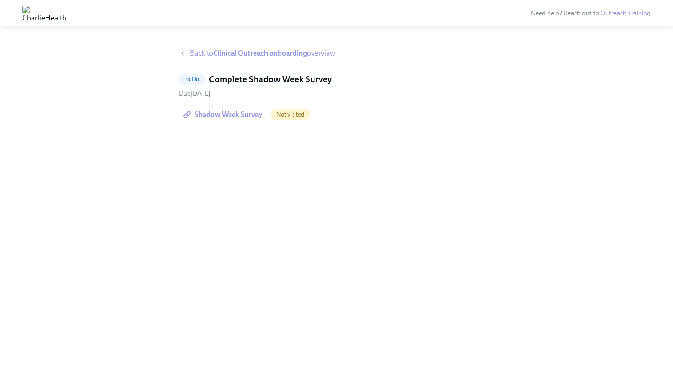
click at [250, 111] on span "Shadow Week Survey" at bounding box center [223, 114] width 77 height 9
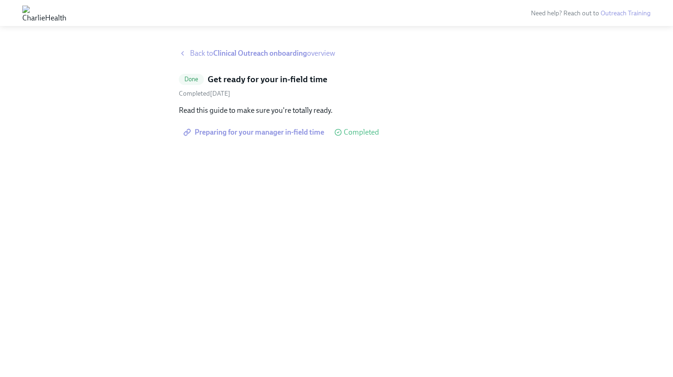
click at [286, 134] on span "Preparing for your manager in-field time" at bounding box center [254, 132] width 139 height 9
click at [291, 131] on span "Preparing for your manager in-field time" at bounding box center [254, 132] width 139 height 9
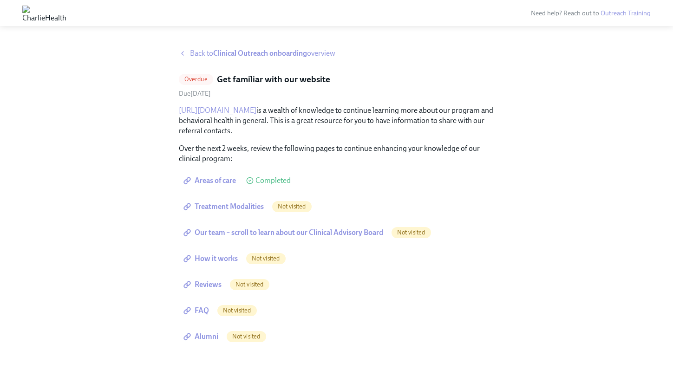
click at [247, 209] on span "Treatment Modalities" at bounding box center [224, 206] width 78 height 9
